Goal: Find specific page/section: Find specific page/section

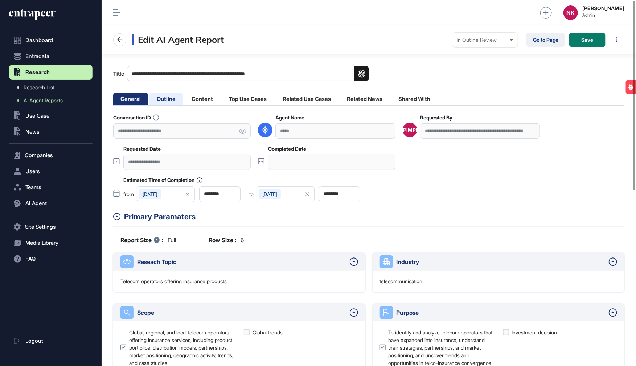
click at [171, 100] on li "Outline" at bounding box center [166, 99] width 33 height 13
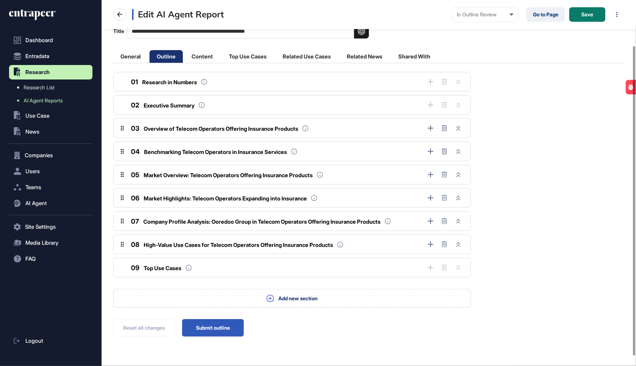
scroll to position [65, 0]
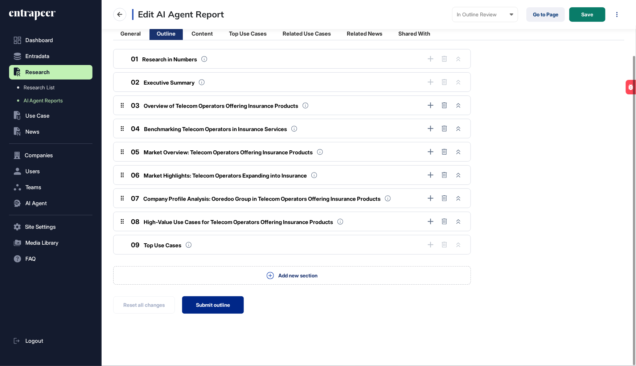
click at [211, 299] on button "Submit outline" at bounding box center [213, 304] width 62 height 17
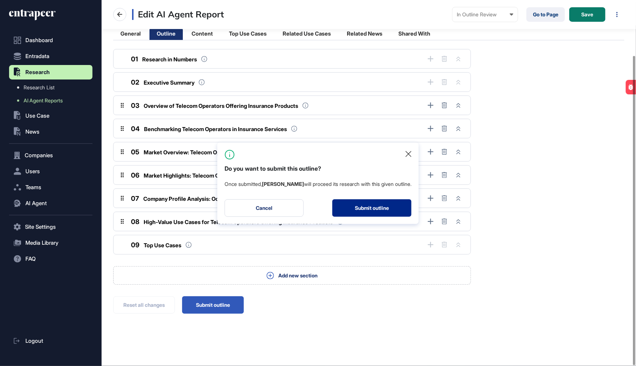
click at [358, 211] on button "Submit outline" at bounding box center [372, 207] width 79 height 17
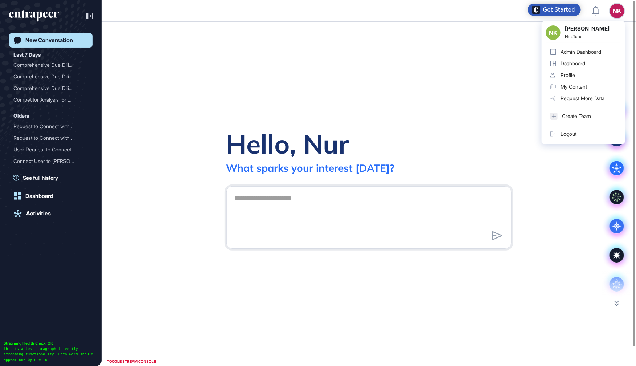
click at [568, 50] on div "Admin Dashboard" at bounding box center [581, 52] width 41 height 6
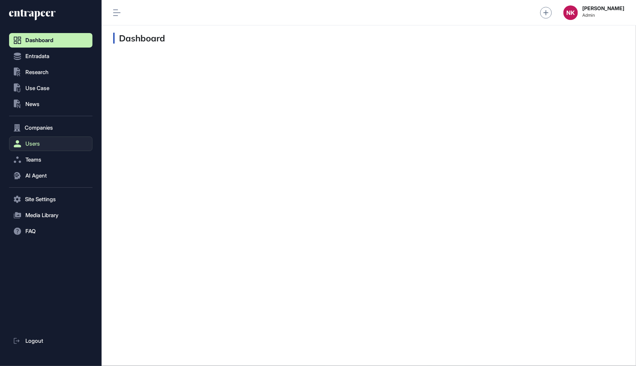
click at [25, 142] on span "Users" at bounding box center [32, 144] width 15 height 6
click at [31, 155] on link "User List" at bounding box center [53, 158] width 80 height 13
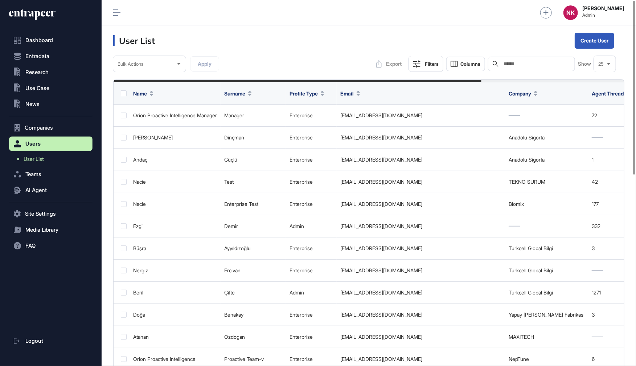
click at [518, 64] on input "text" at bounding box center [537, 64] width 68 height 6
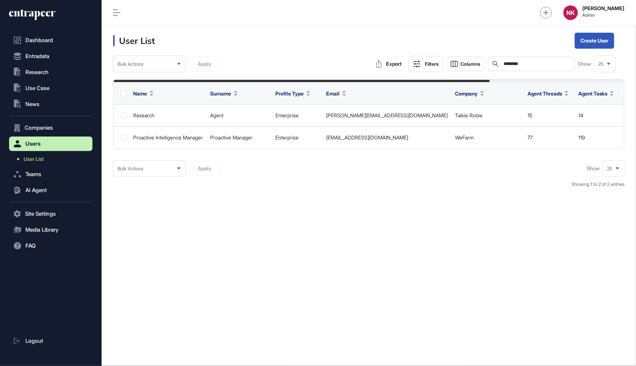
type input "********"
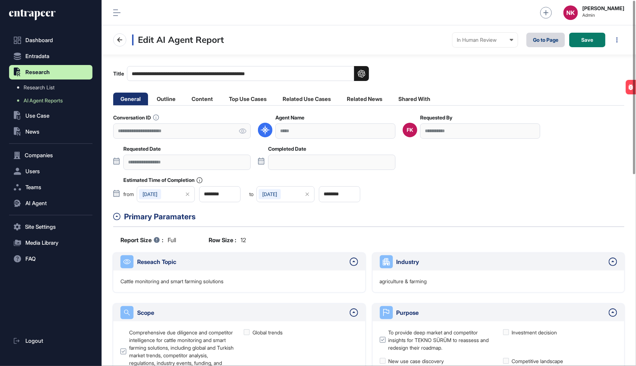
click at [550, 42] on link "Go to Page" at bounding box center [546, 40] width 38 height 15
